Goal: Information Seeking & Learning: Learn about a topic

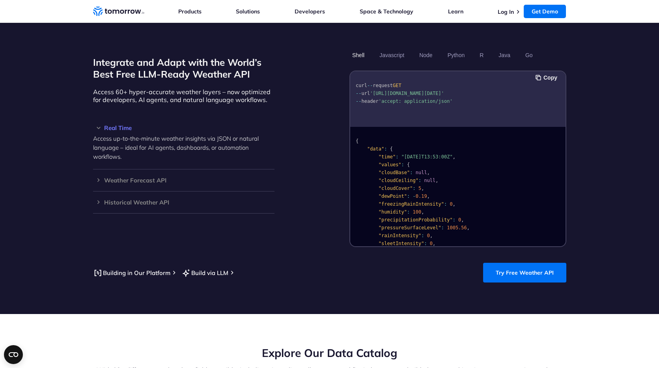
scroll to position [644, 0]
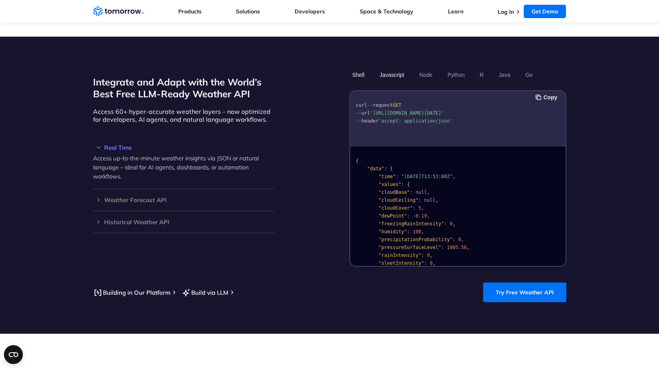
click at [403, 68] on button "Javascript" at bounding box center [392, 74] width 30 height 13
click at [432, 68] on button "Node" at bounding box center [426, 74] width 19 height 13
click at [450, 68] on button "Python" at bounding box center [456, 74] width 23 height 13
click at [361, 68] on button "Shell" at bounding box center [359, 74] width 18 height 13
click at [323, 115] on div "Integrate and Adapt with the World’s Best Free LLM-Ready Weather API Access 60+…" at bounding box center [329, 167] width 473 height 199
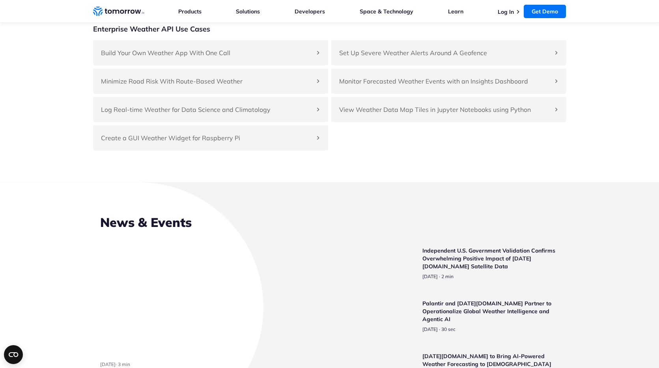
scroll to position [1835, 0]
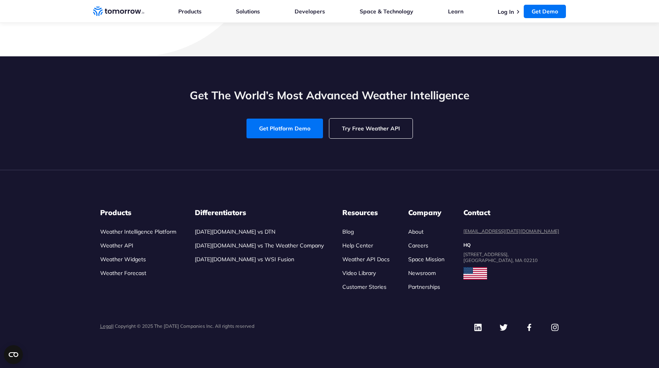
scroll to position [3684, 0]
click at [371, 261] on link "Weather API Docs" at bounding box center [365, 259] width 47 height 7
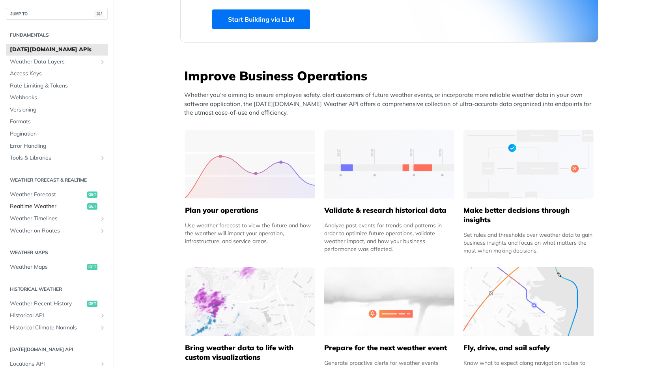
click at [50, 204] on span "Realtime Weather" at bounding box center [47, 207] width 75 height 8
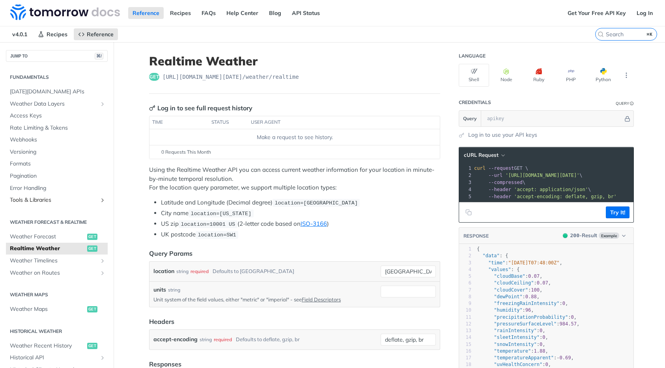
click at [48, 200] on span "Tools & Libraries" at bounding box center [54, 200] width 88 height 8
